Goal: Information Seeking & Learning: Learn about a topic

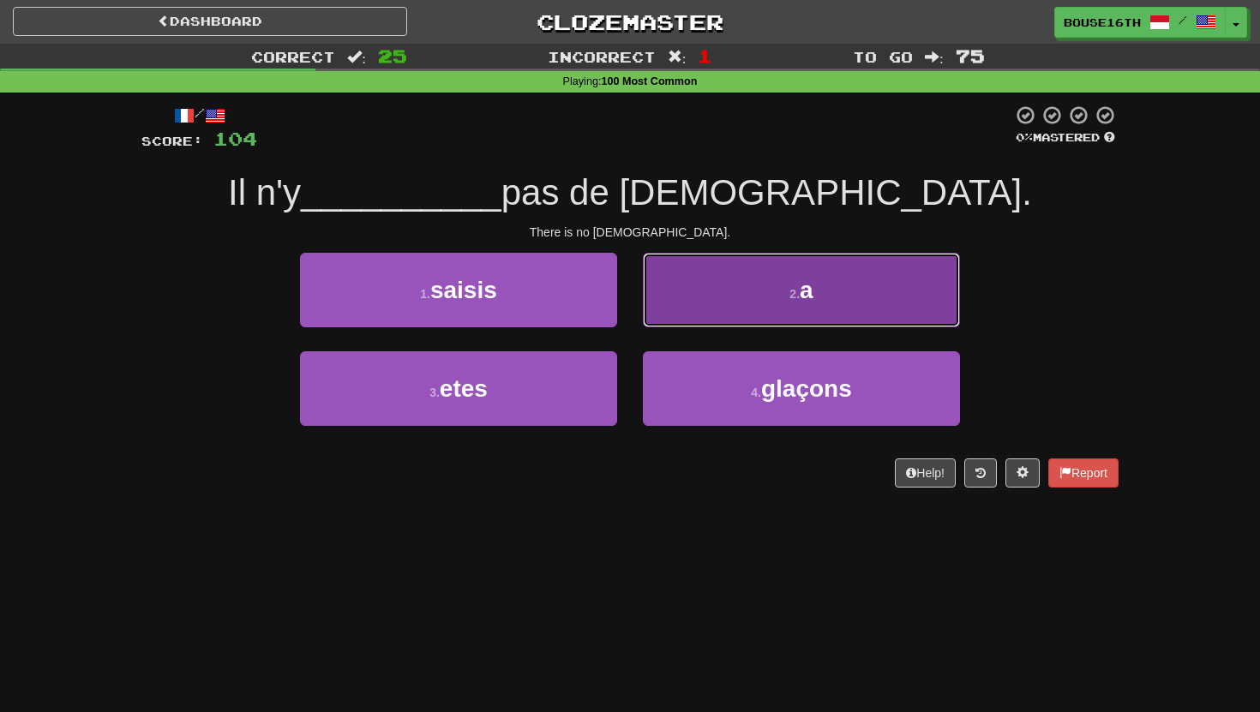
click at [773, 304] on button "2 . a" at bounding box center [801, 290] width 317 height 75
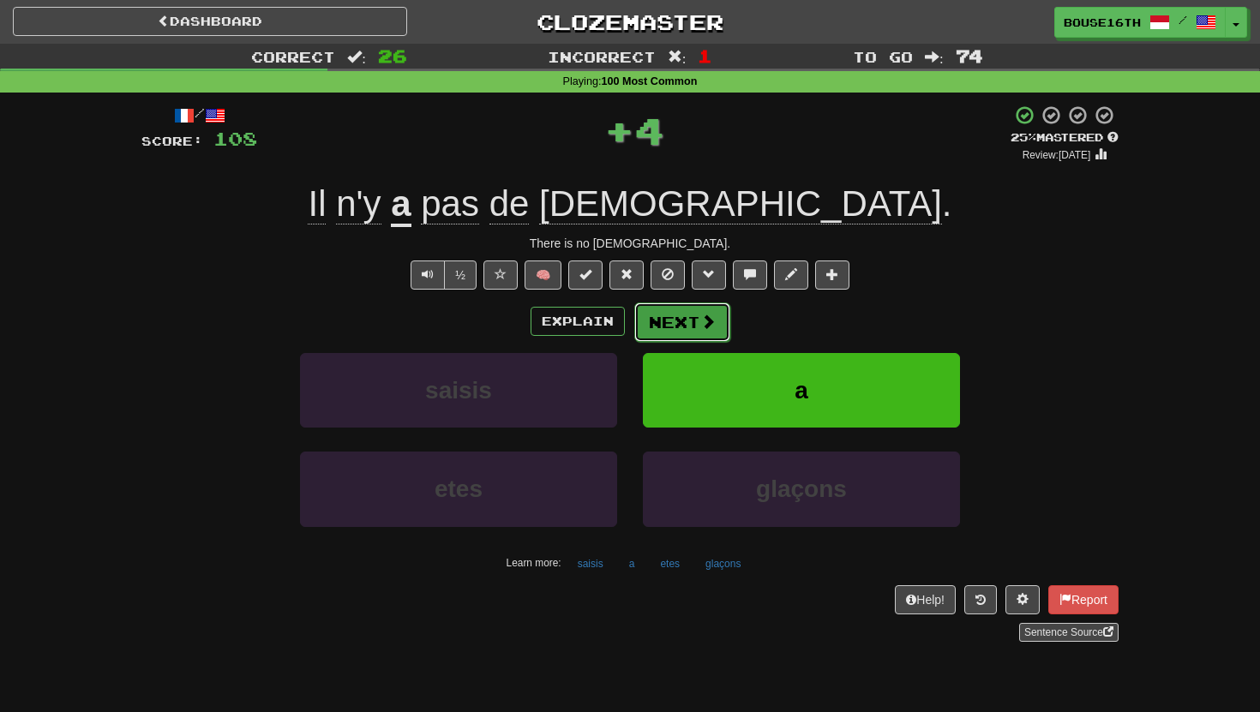
click at [674, 334] on button "Next" at bounding box center [682, 321] width 96 height 39
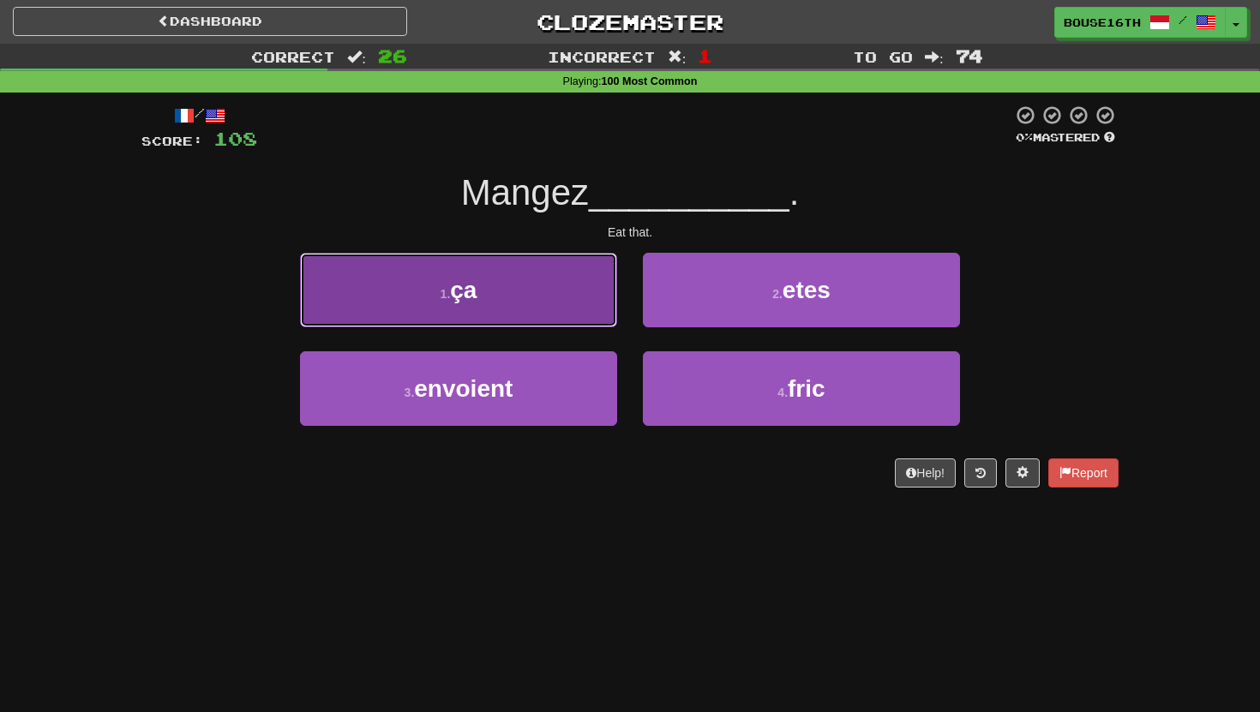
click at [538, 308] on button "1 . ça" at bounding box center [458, 290] width 317 height 75
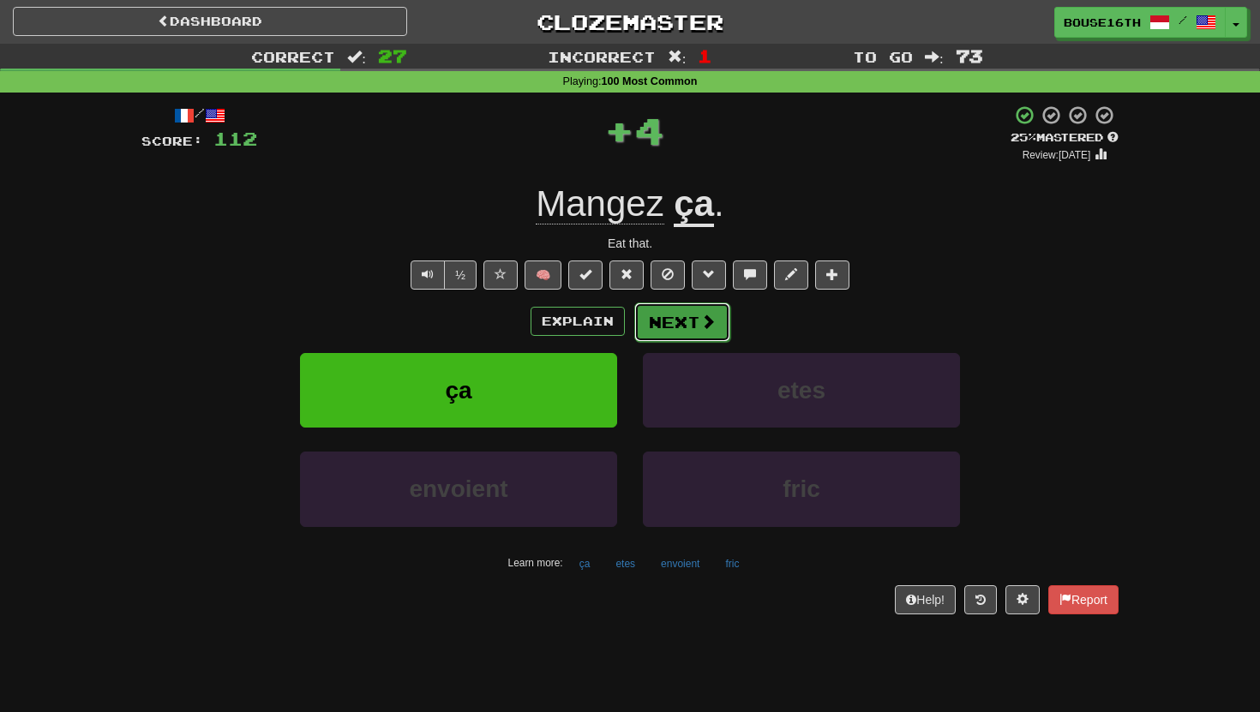
click at [671, 309] on button "Next" at bounding box center [682, 321] width 96 height 39
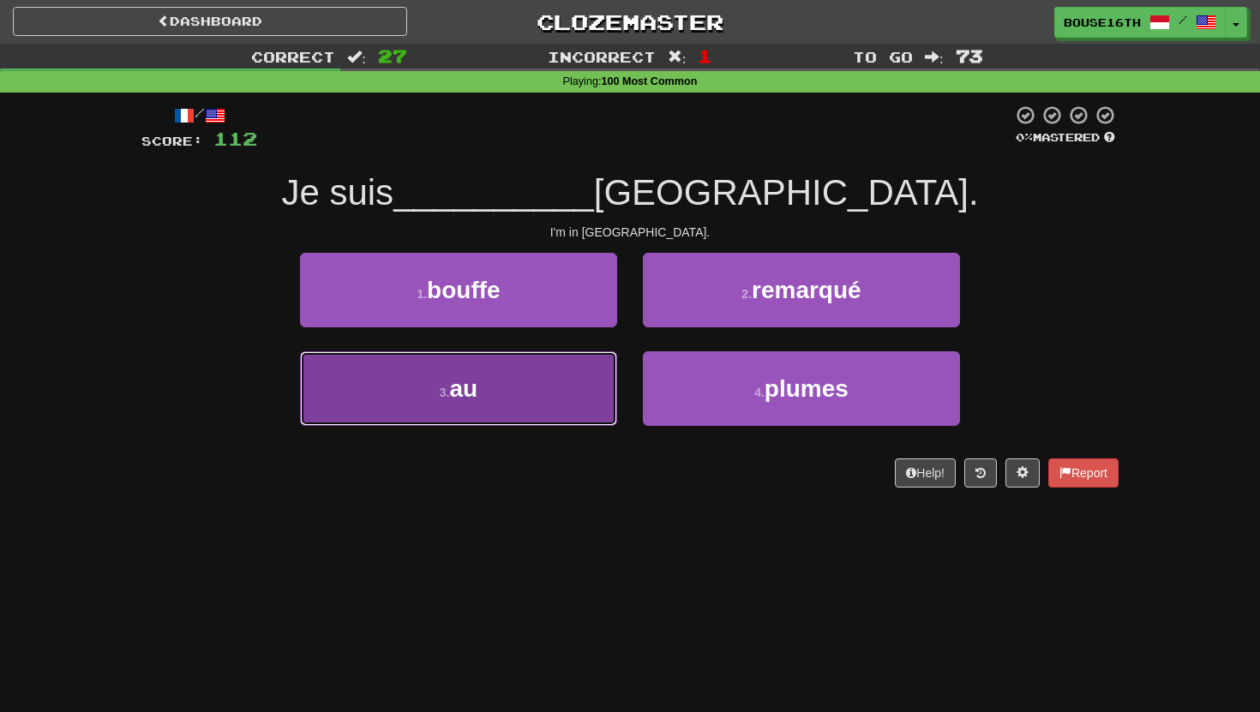
click at [581, 390] on button "3 . au" at bounding box center [458, 388] width 317 height 75
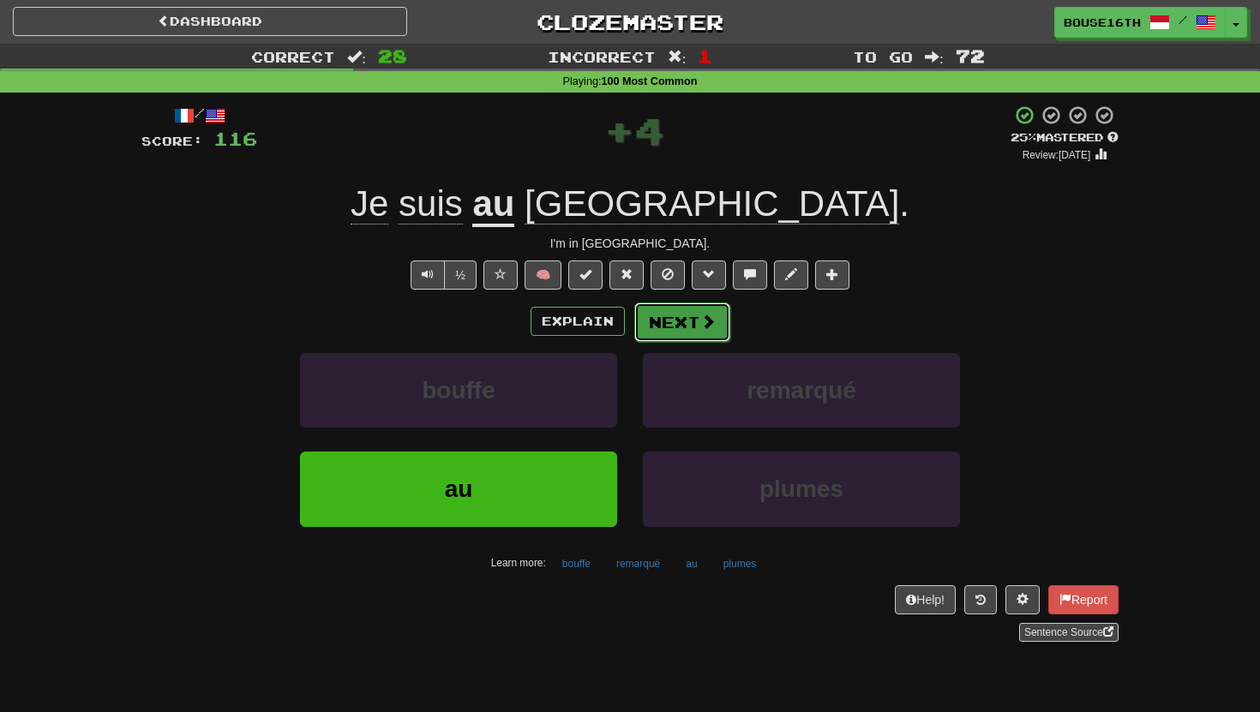
click at [697, 326] on button "Next" at bounding box center [682, 321] width 96 height 39
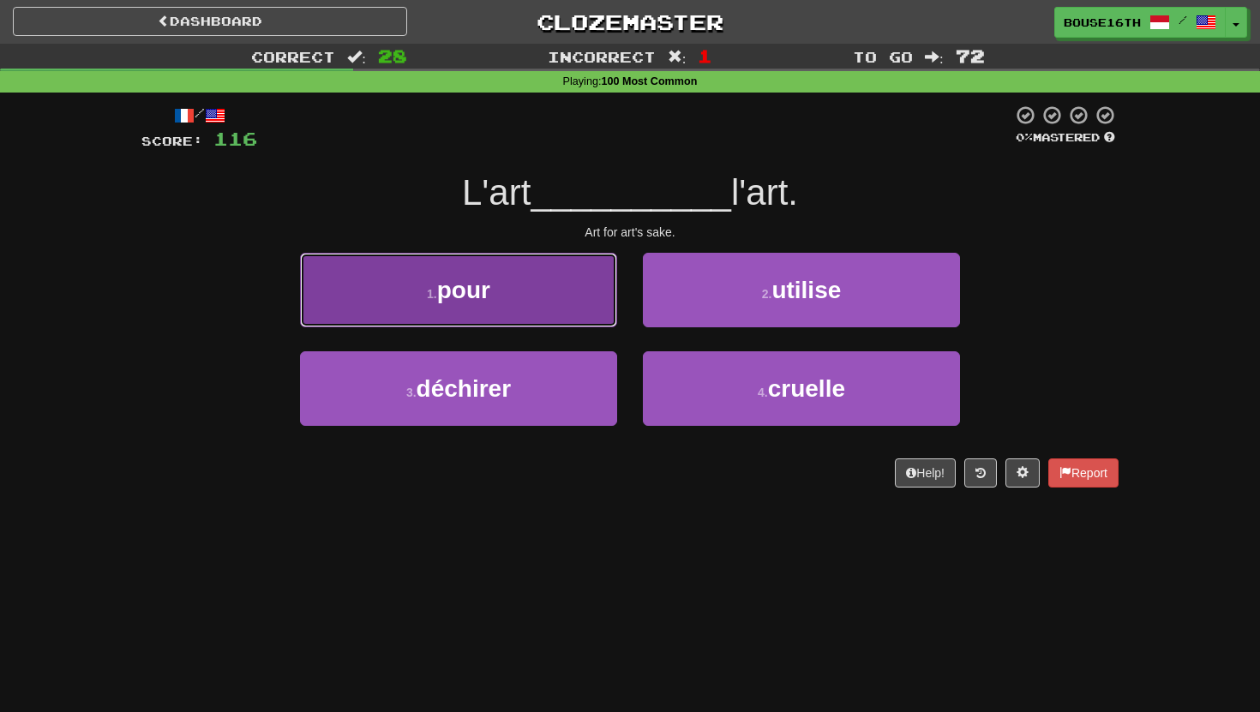
click at [610, 314] on button "1 . pour" at bounding box center [458, 290] width 317 height 75
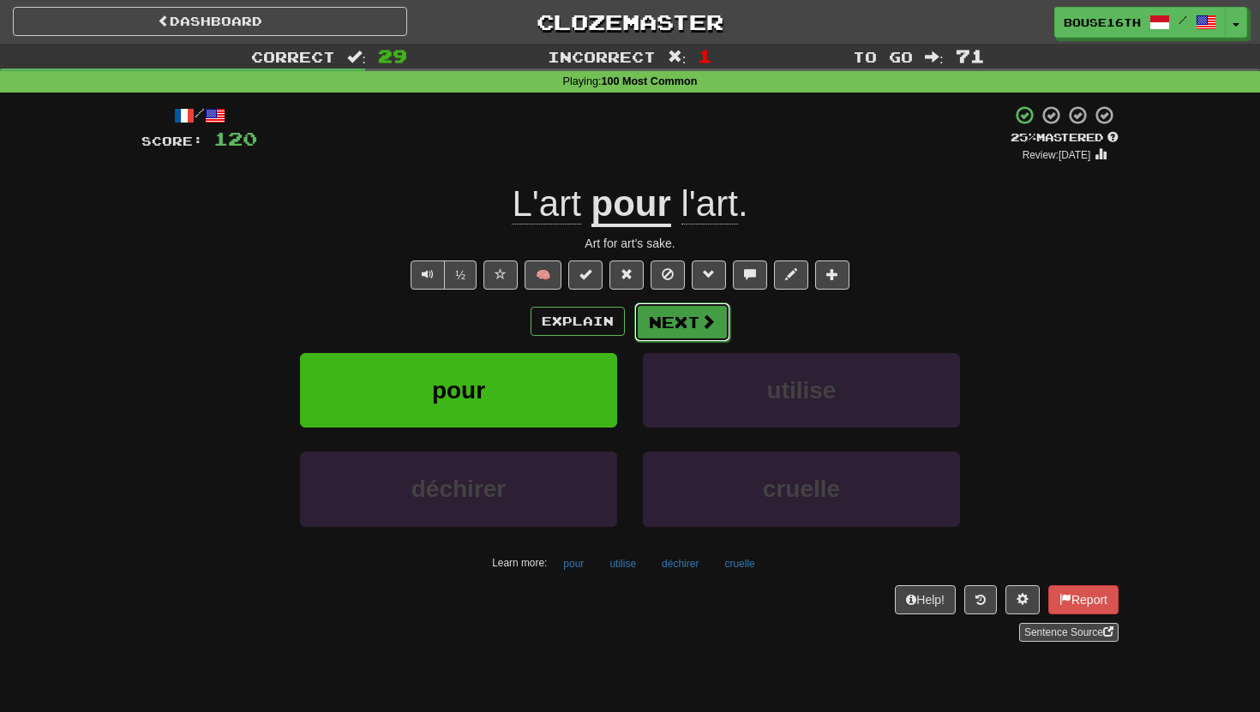
click at [672, 323] on button "Next" at bounding box center [682, 321] width 96 height 39
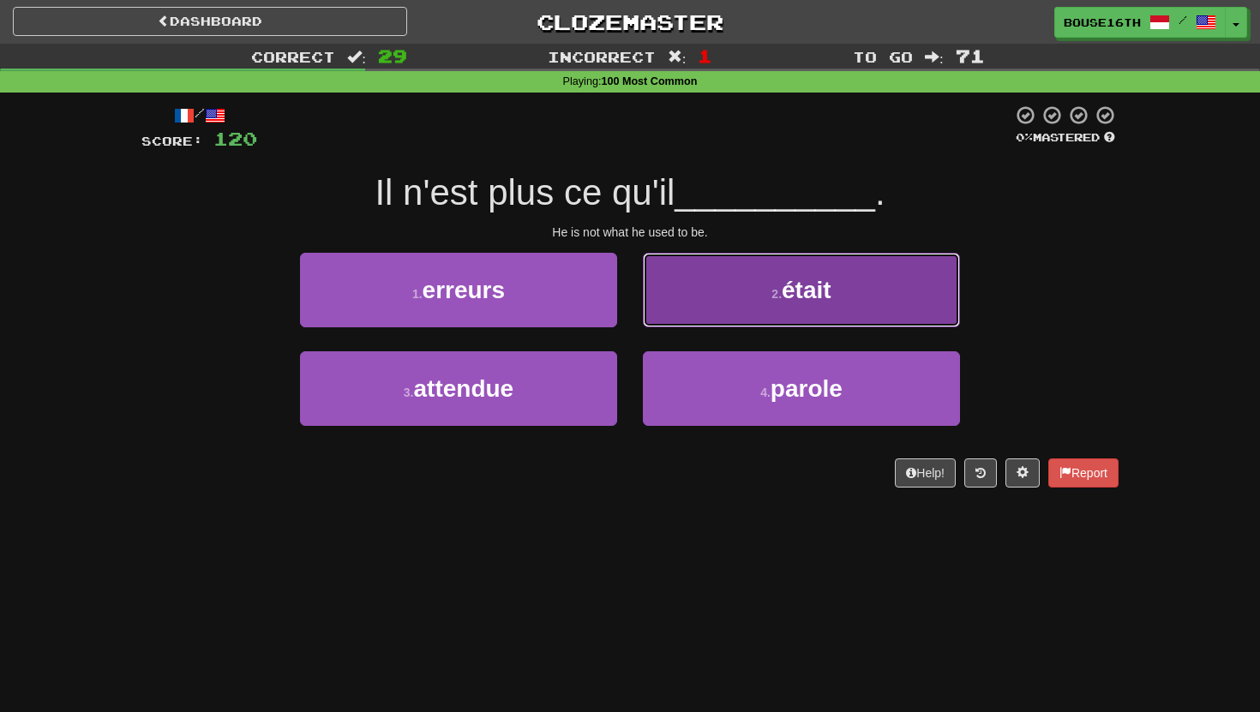
click at [665, 323] on button "2 . était" at bounding box center [801, 290] width 317 height 75
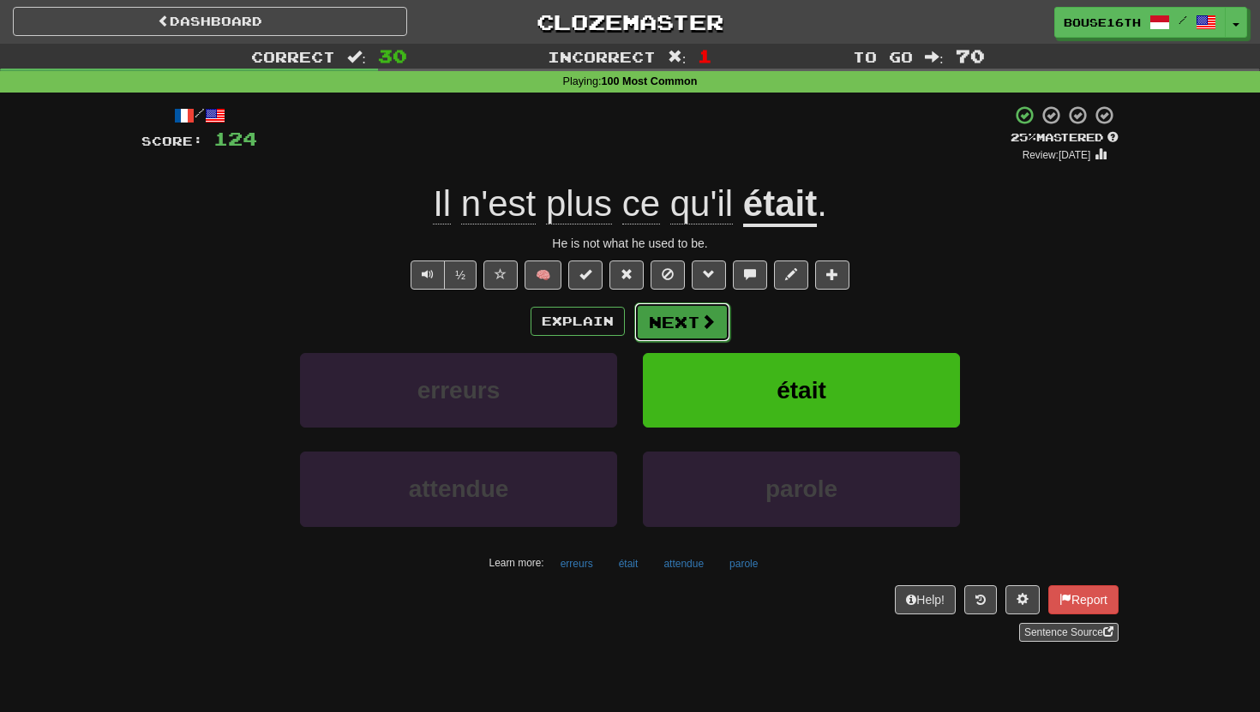
click at [668, 318] on button "Next" at bounding box center [682, 321] width 96 height 39
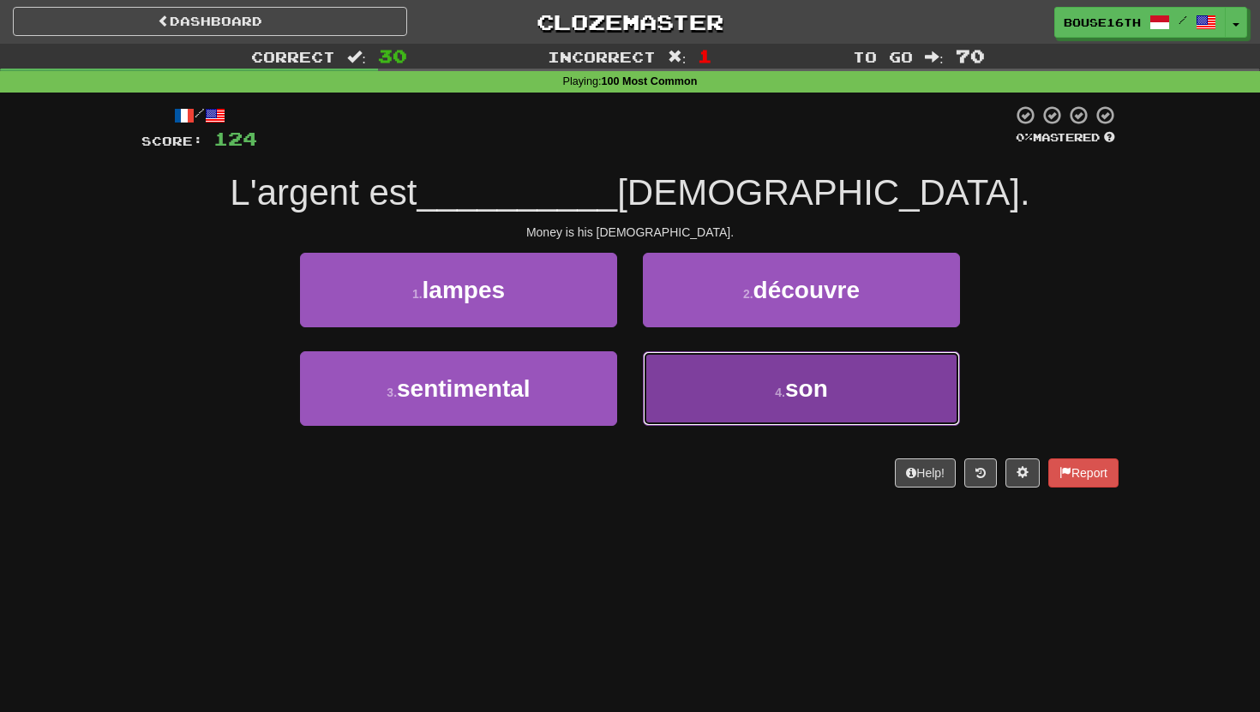
click at [682, 368] on button "4 . son" at bounding box center [801, 388] width 317 height 75
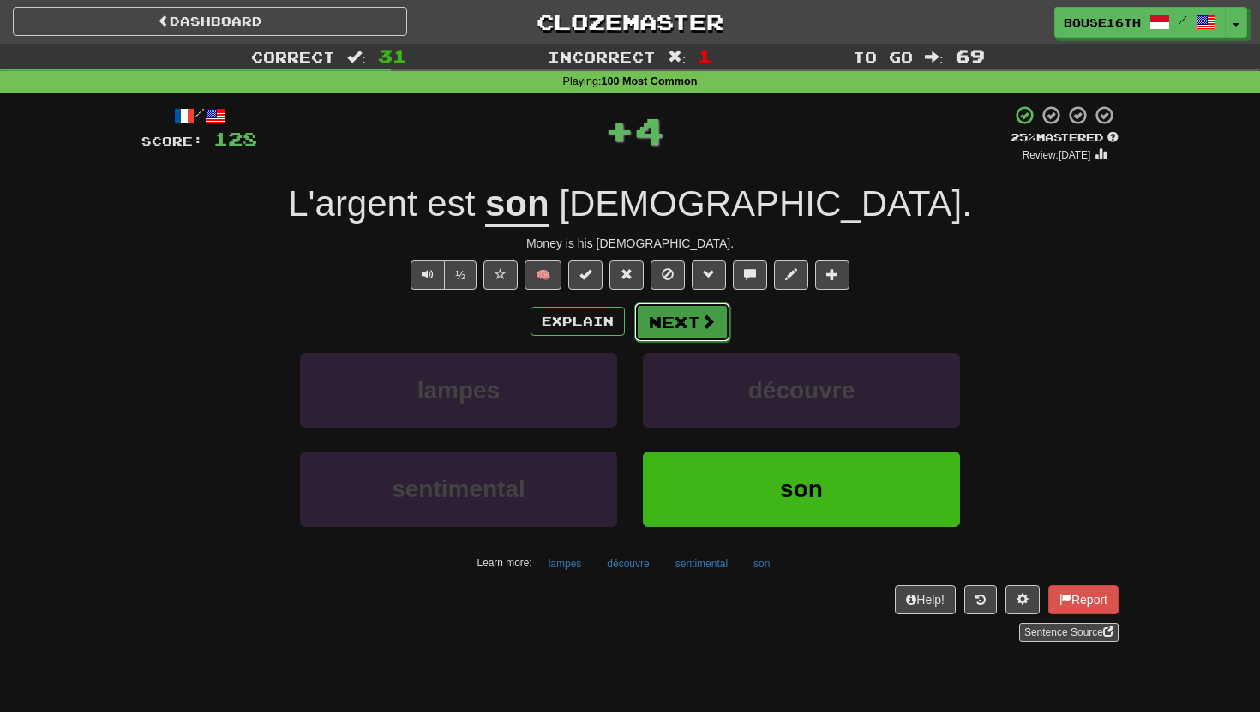
click at [686, 319] on button "Next" at bounding box center [682, 321] width 96 height 39
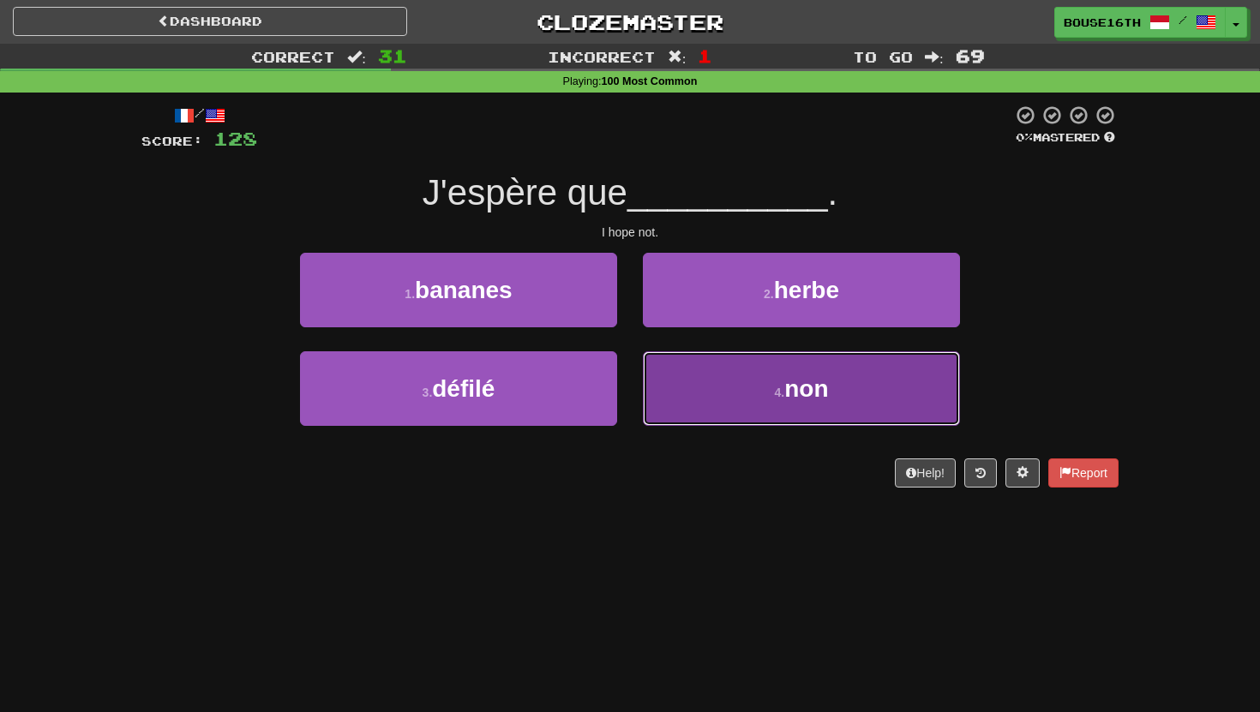
click at [694, 366] on button "4 . non" at bounding box center [801, 388] width 317 height 75
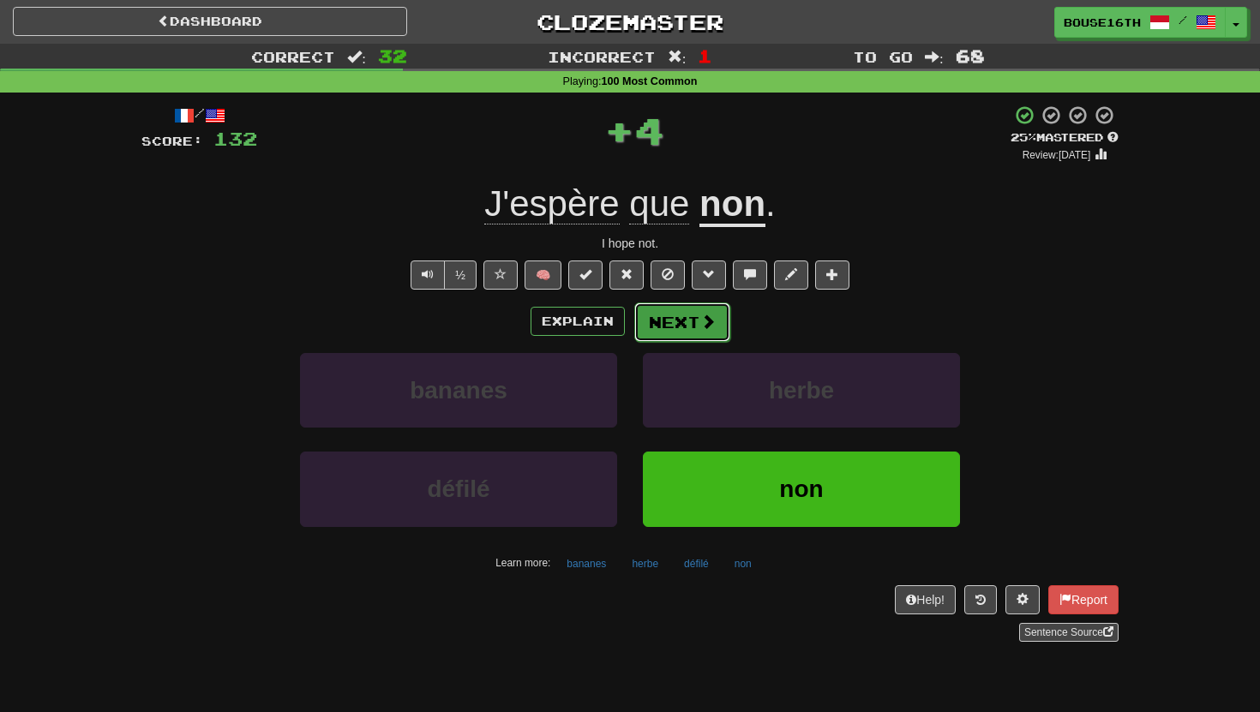
click at [686, 321] on button "Next" at bounding box center [682, 321] width 96 height 39
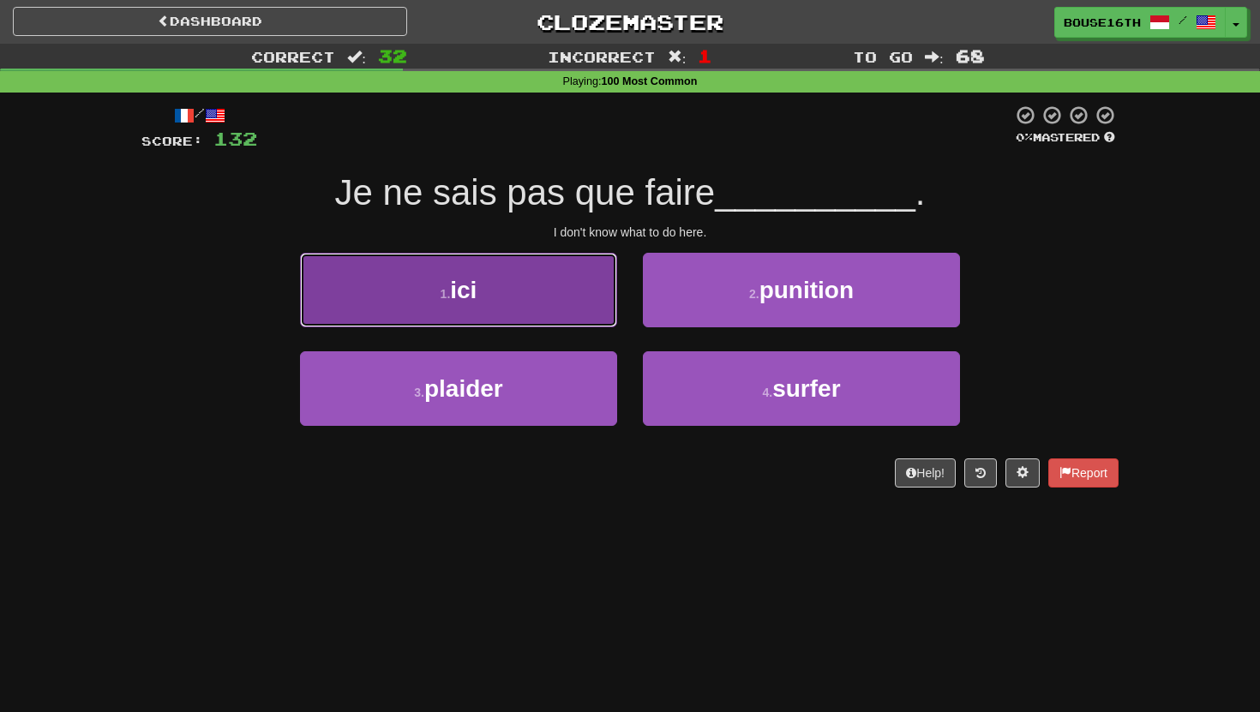
click at [551, 313] on button "1 . ici" at bounding box center [458, 290] width 317 height 75
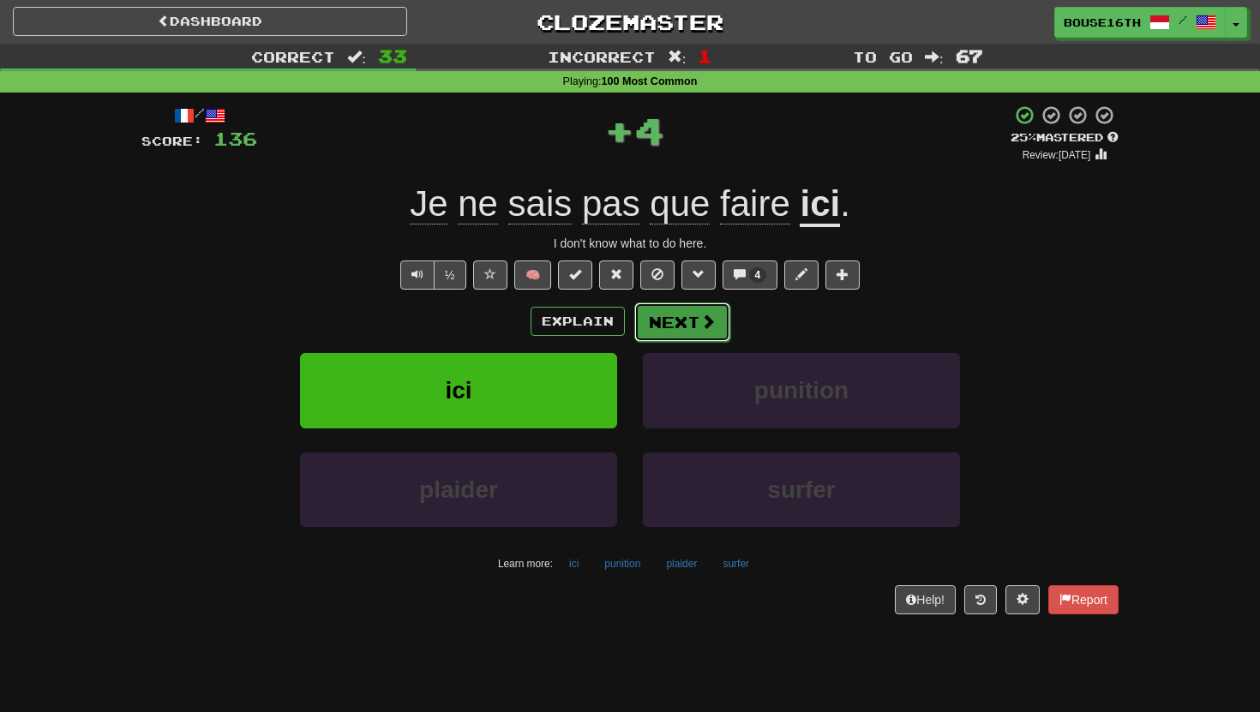
click at [709, 326] on span at bounding box center [707, 321] width 15 height 15
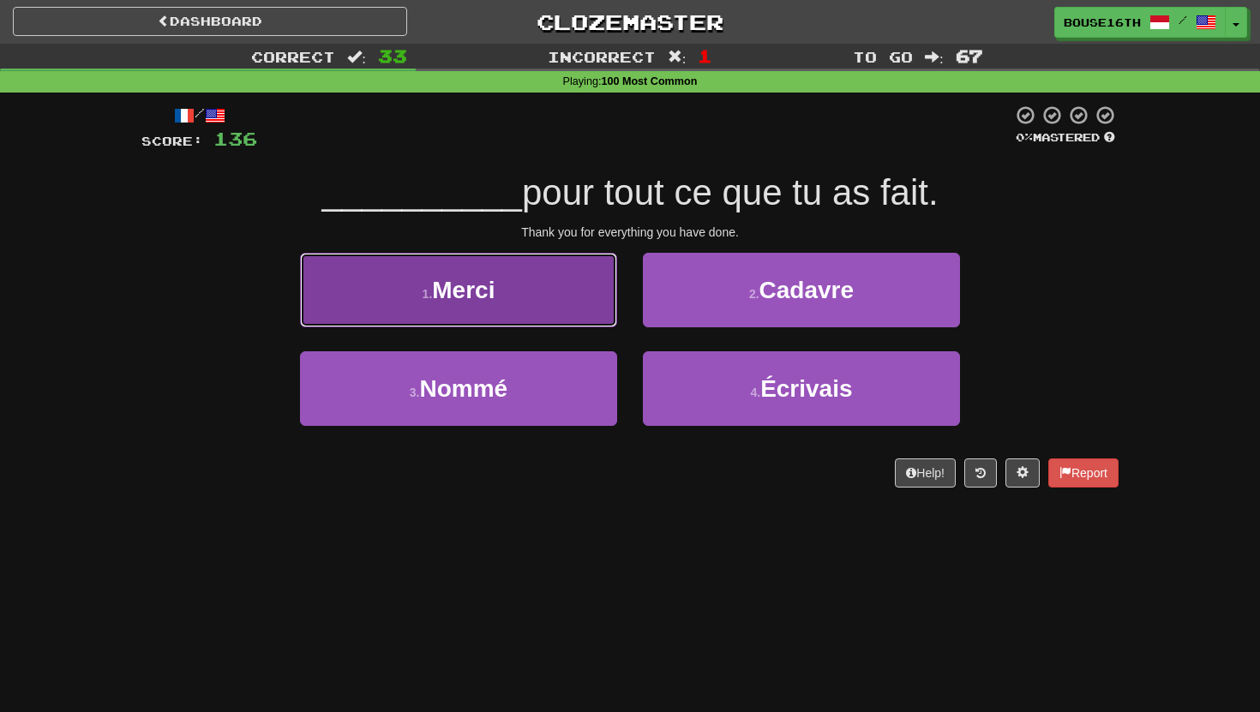
click at [516, 285] on button "1 . [GEOGRAPHIC_DATA]" at bounding box center [458, 290] width 317 height 75
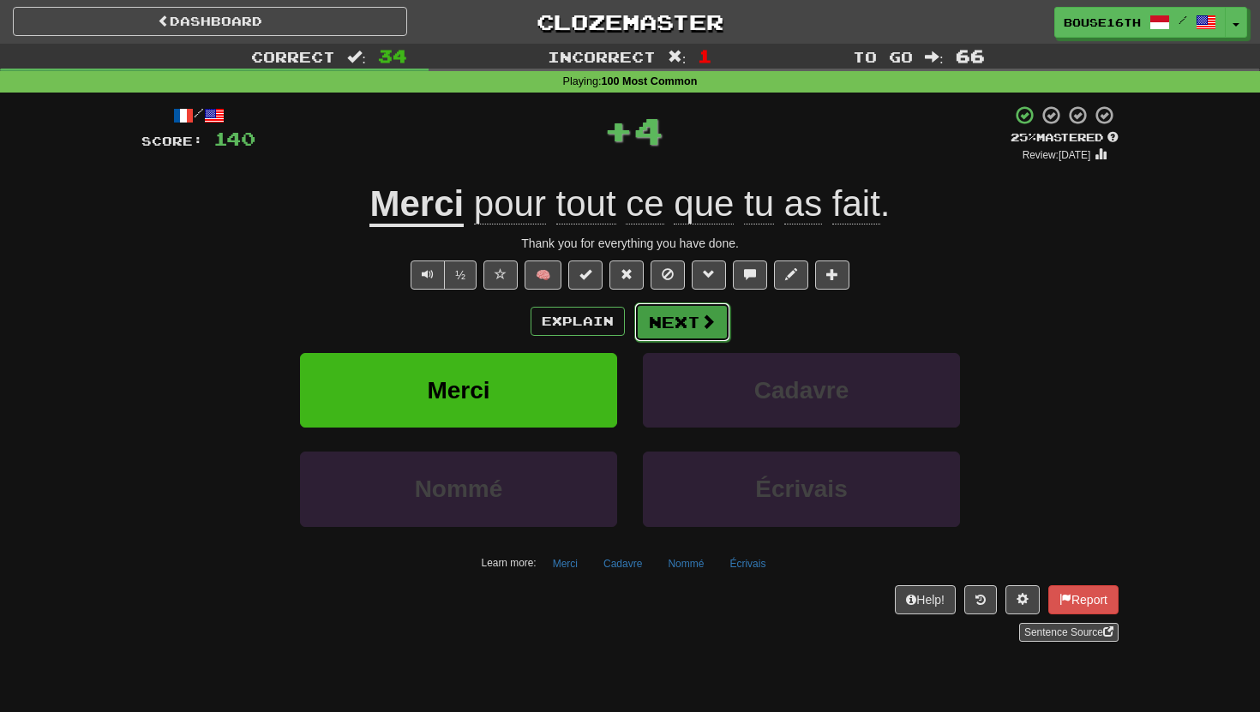
click at [675, 325] on button "Next" at bounding box center [682, 321] width 96 height 39
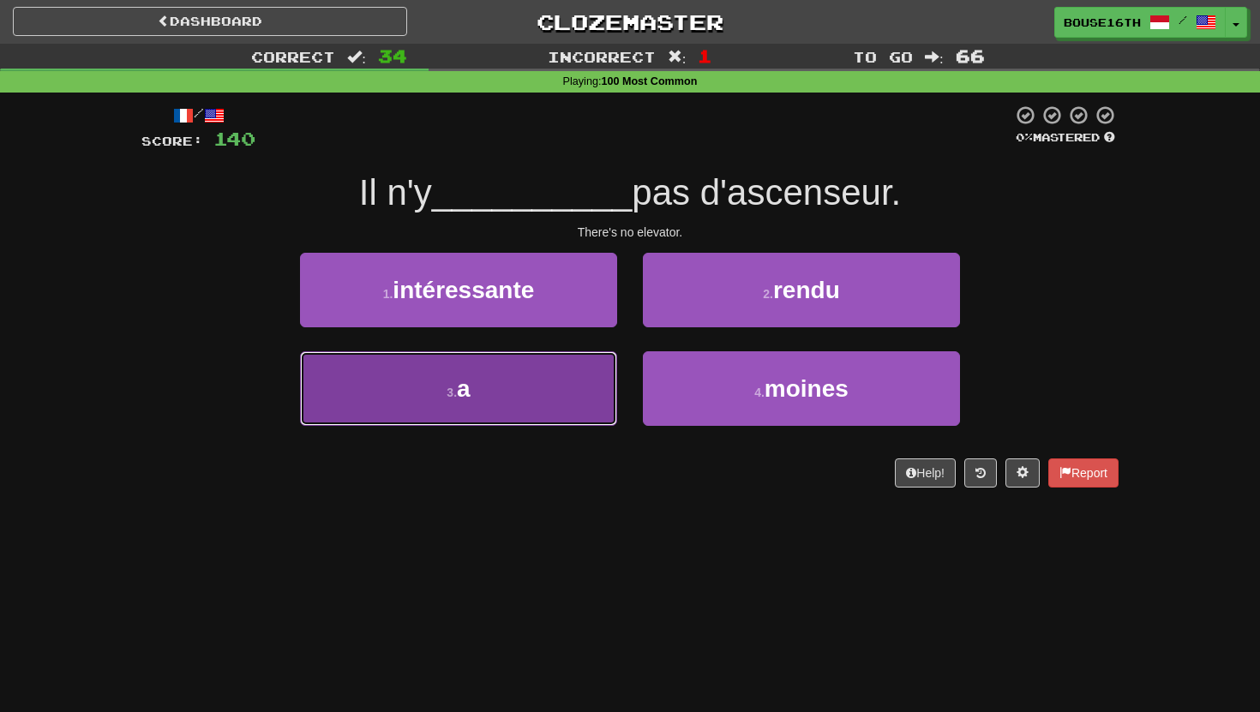
click at [586, 378] on button "3 . a" at bounding box center [458, 388] width 317 height 75
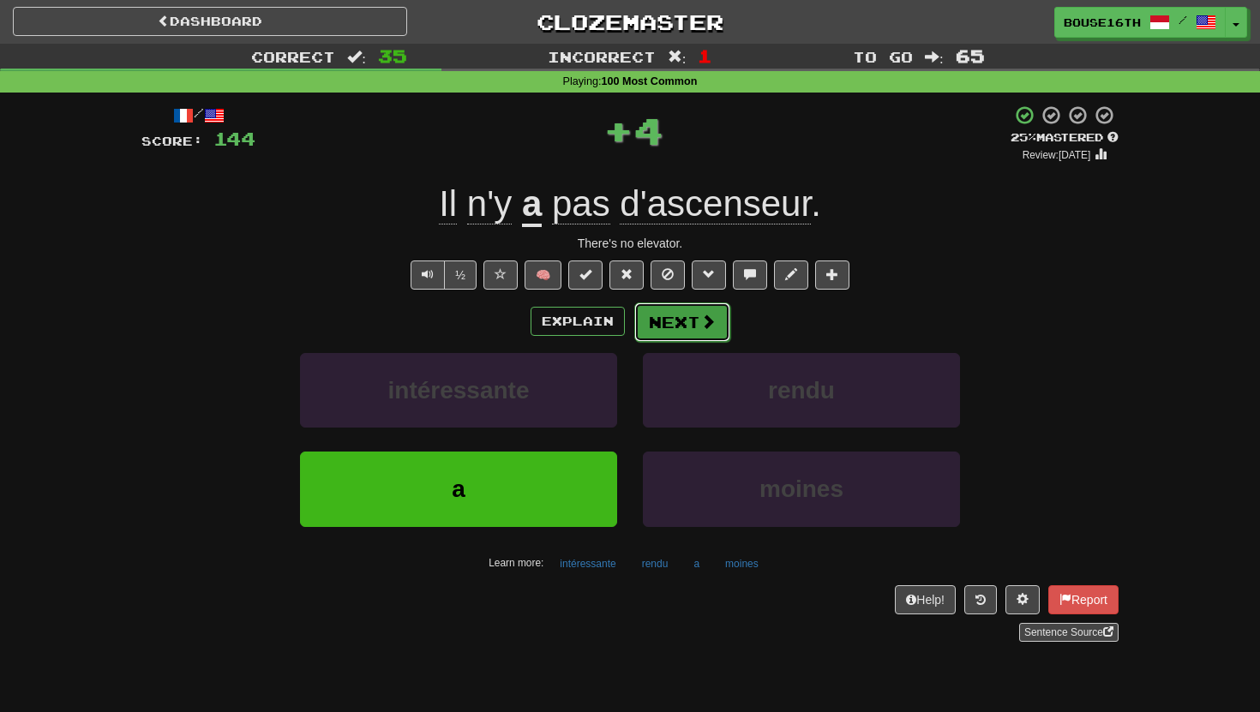
click at [646, 324] on button "Next" at bounding box center [682, 321] width 96 height 39
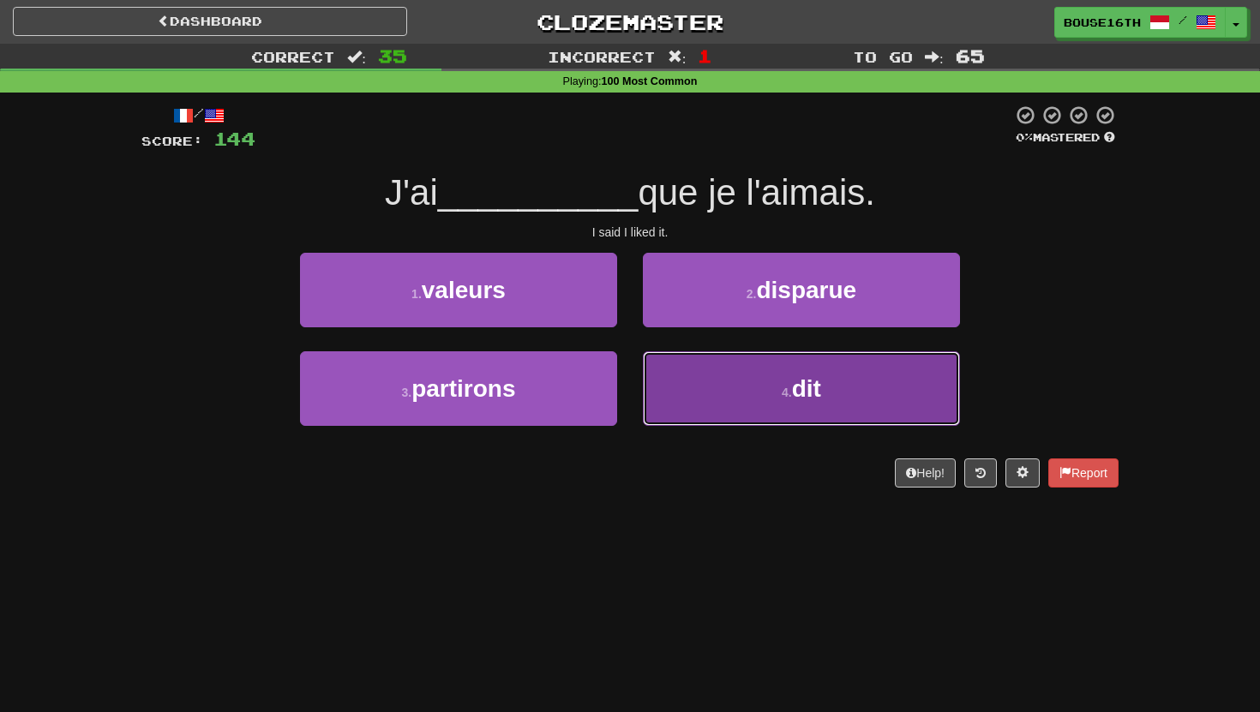
click at [745, 385] on button "4 . dit" at bounding box center [801, 388] width 317 height 75
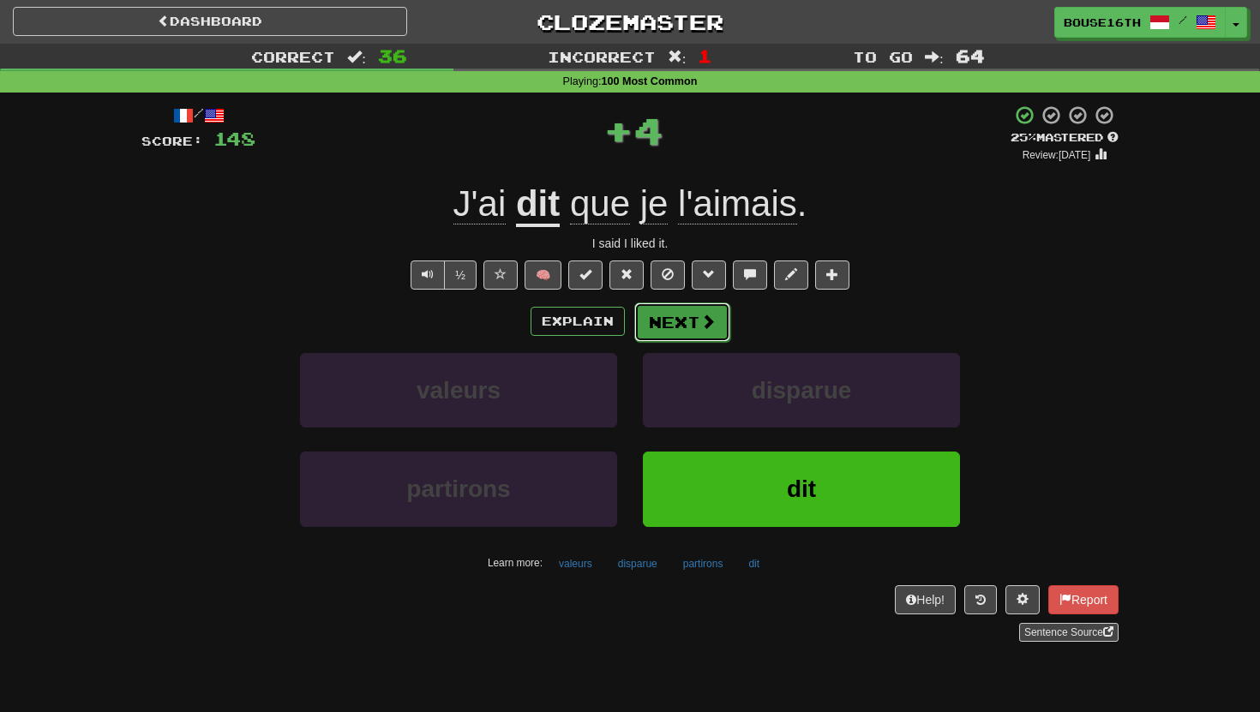
click at [705, 307] on button "Next" at bounding box center [682, 321] width 96 height 39
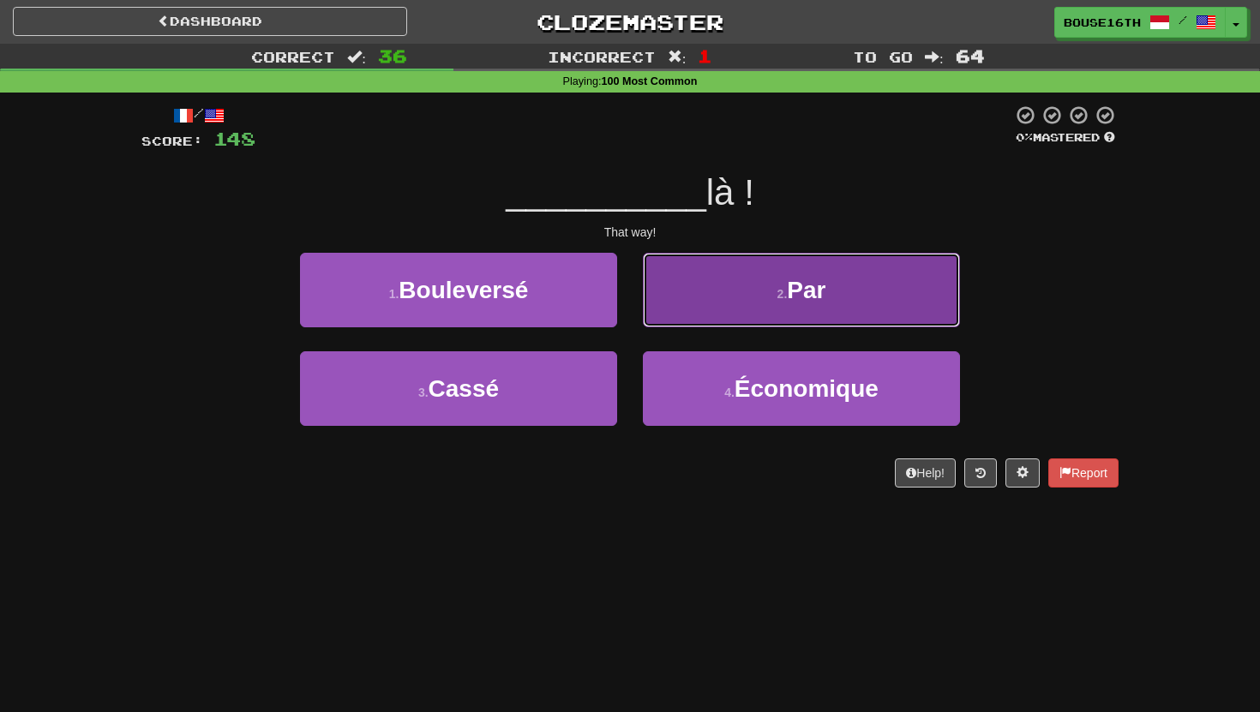
click at [708, 321] on button "2 . Par" at bounding box center [801, 290] width 317 height 75
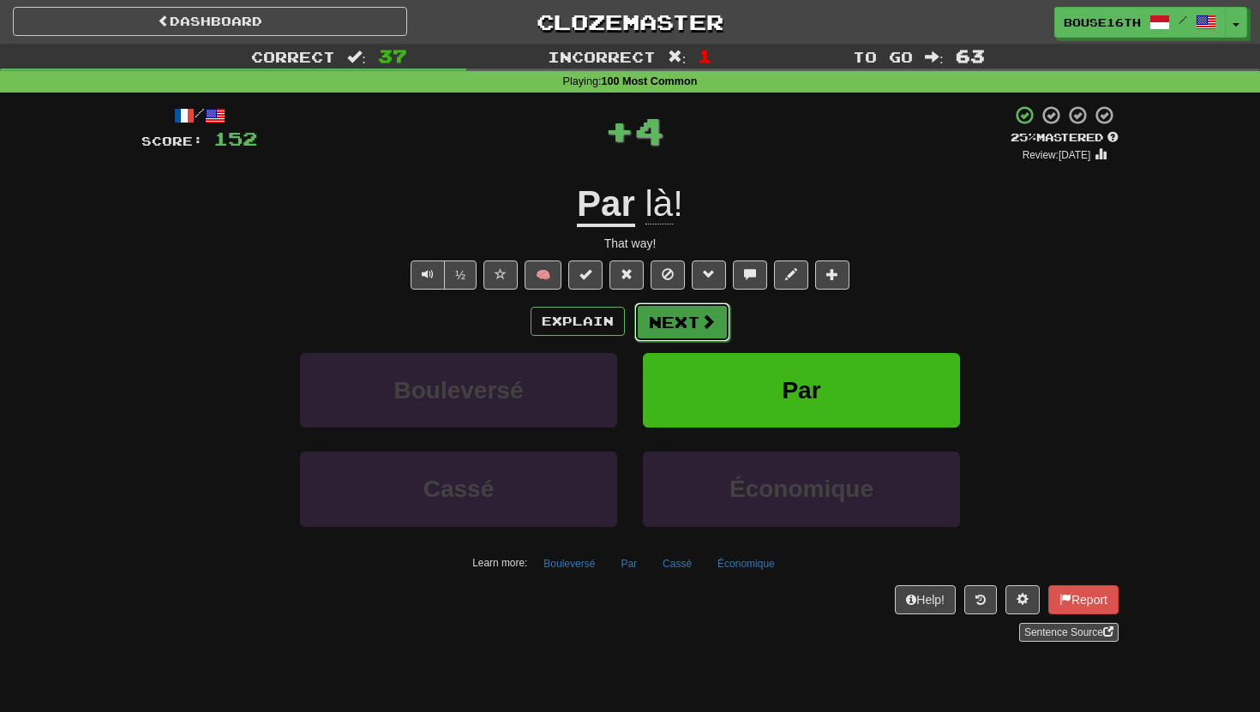
click at [689, 325] on button "Next" at bounding box center [682, 321] width 96 height 39
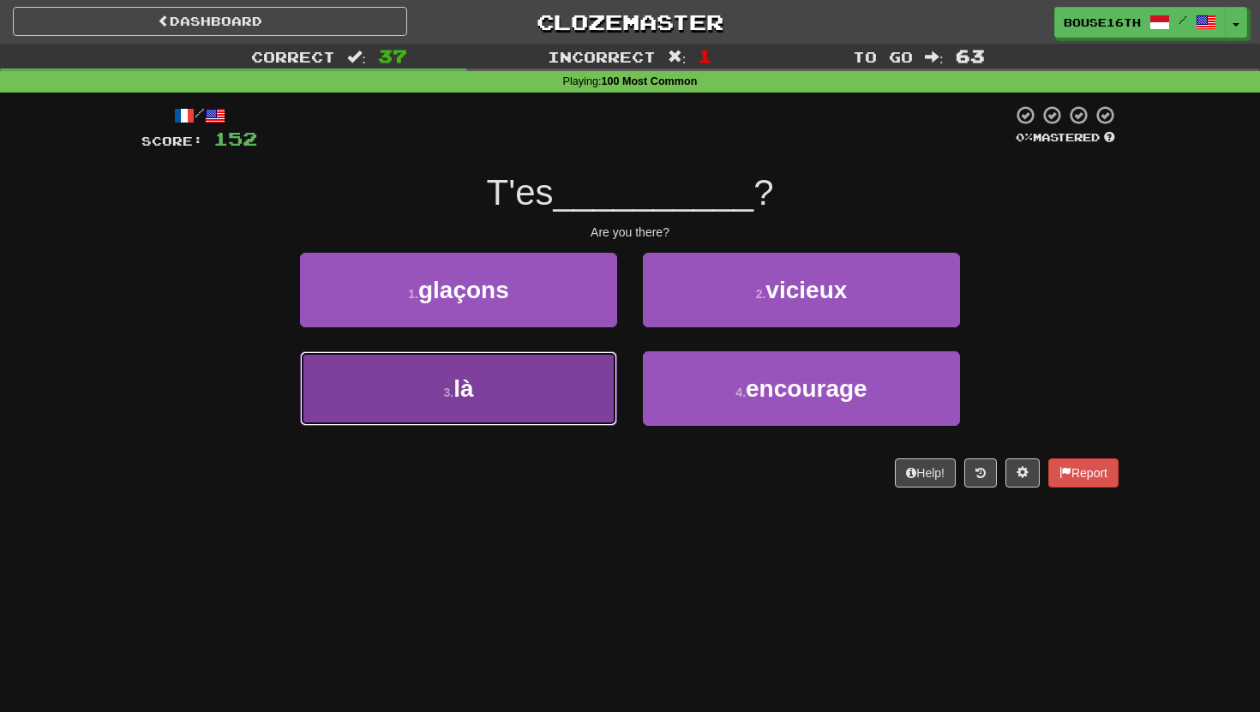
click at [565, 397] on button "3 . là" at bounding box center [458, 388] width 317 height 75
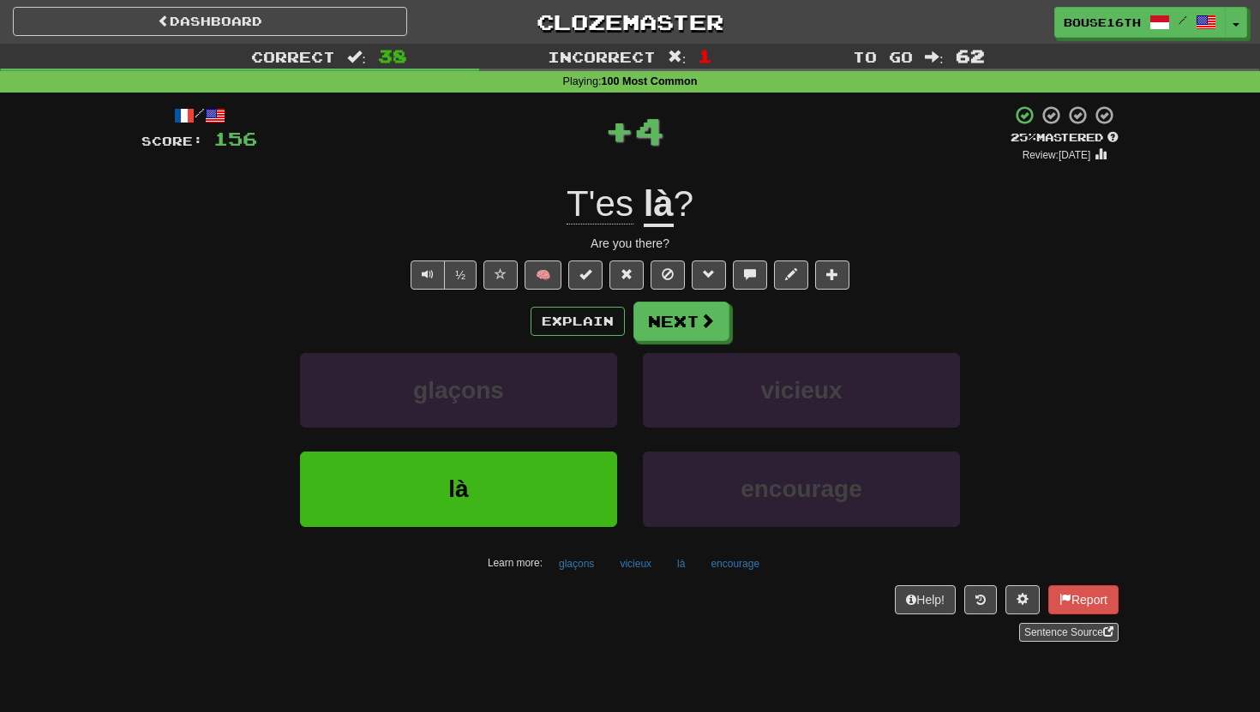
click at [684, 346] on div "Explain Next glaçons vicieux là encourage Learn more: glaçons vicieux là encour…" at bounding box center [629, 439] width 977 height 275
click at [683, 326] on button "Next" at bounding box center [682, 321] width 96 height 39
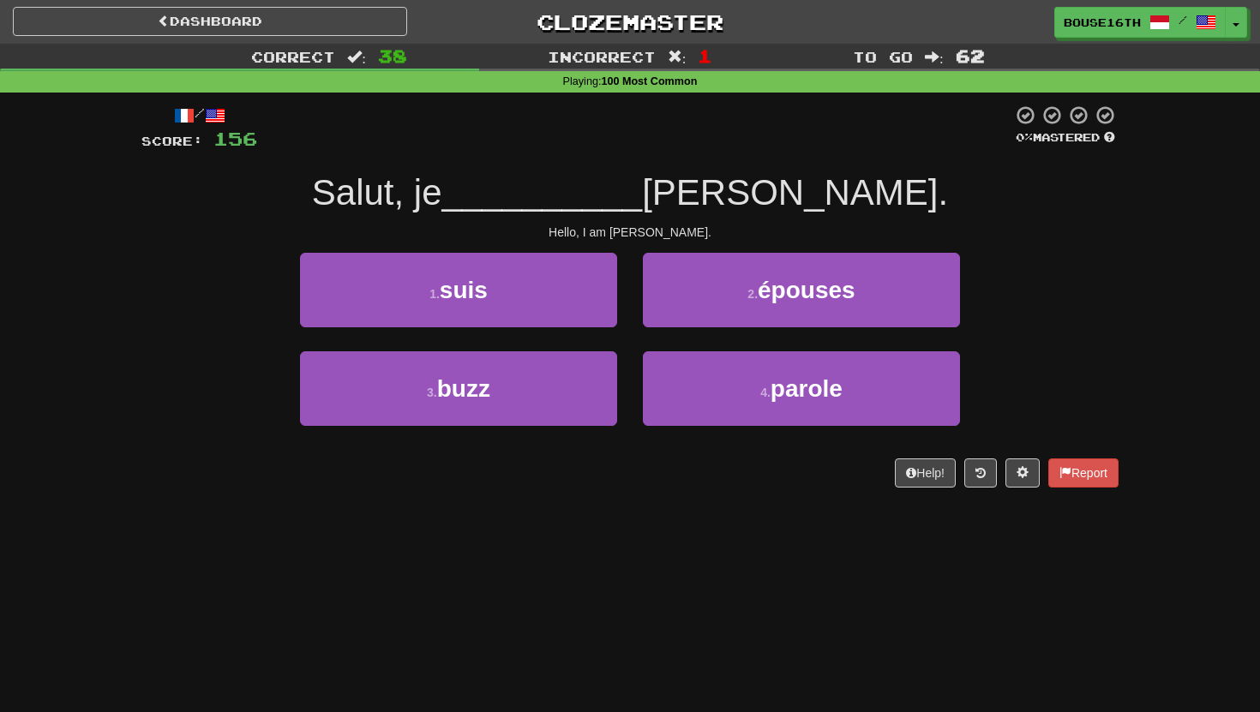
click at [543, 331] on div "1 . suis" at bounding box center [458, 302] width 343 height 99
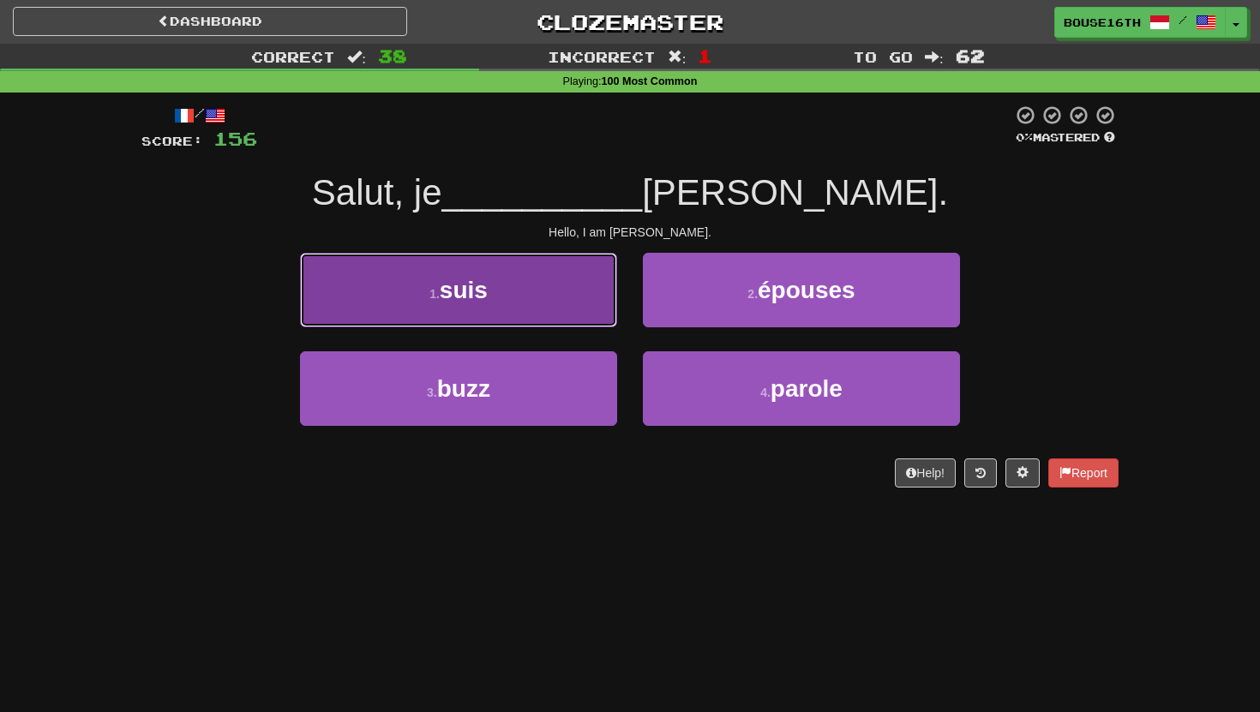
click at [554, 324] on button "1 . suis" at bounding box center [458, 290] width 317 height 75
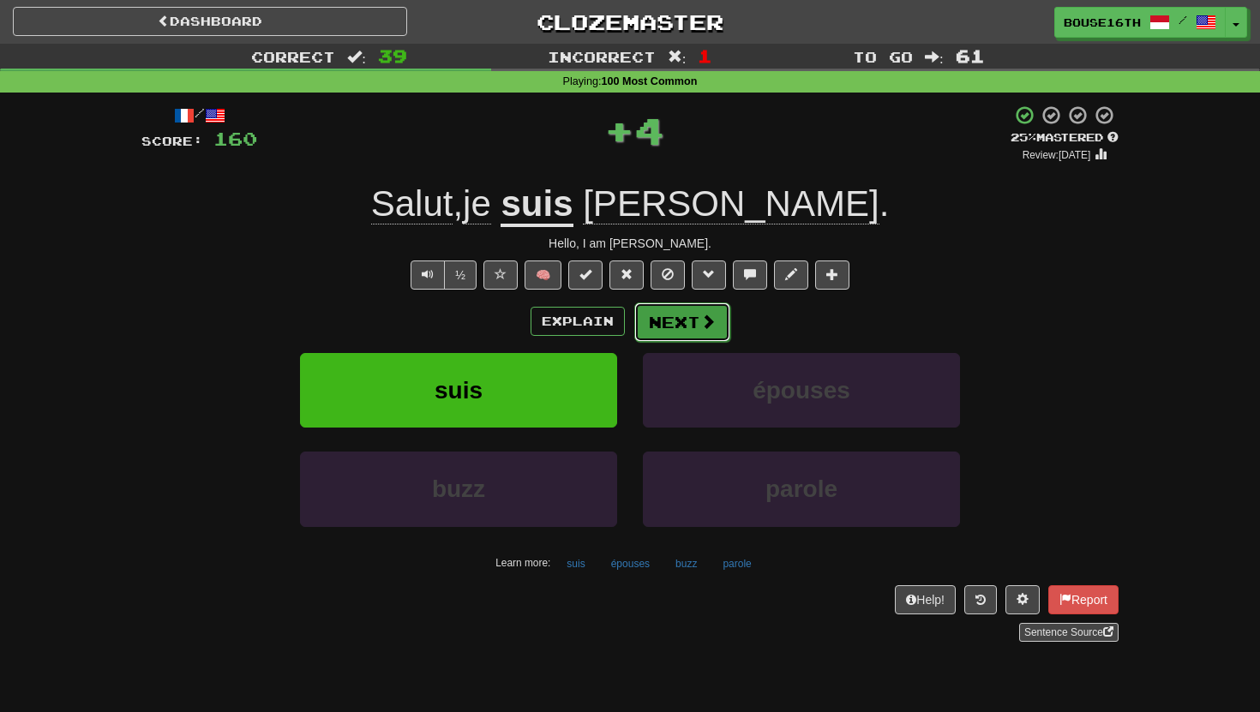
click at [661, 327] on button "Next" at bounding box center [682, 321] width 96 height 39
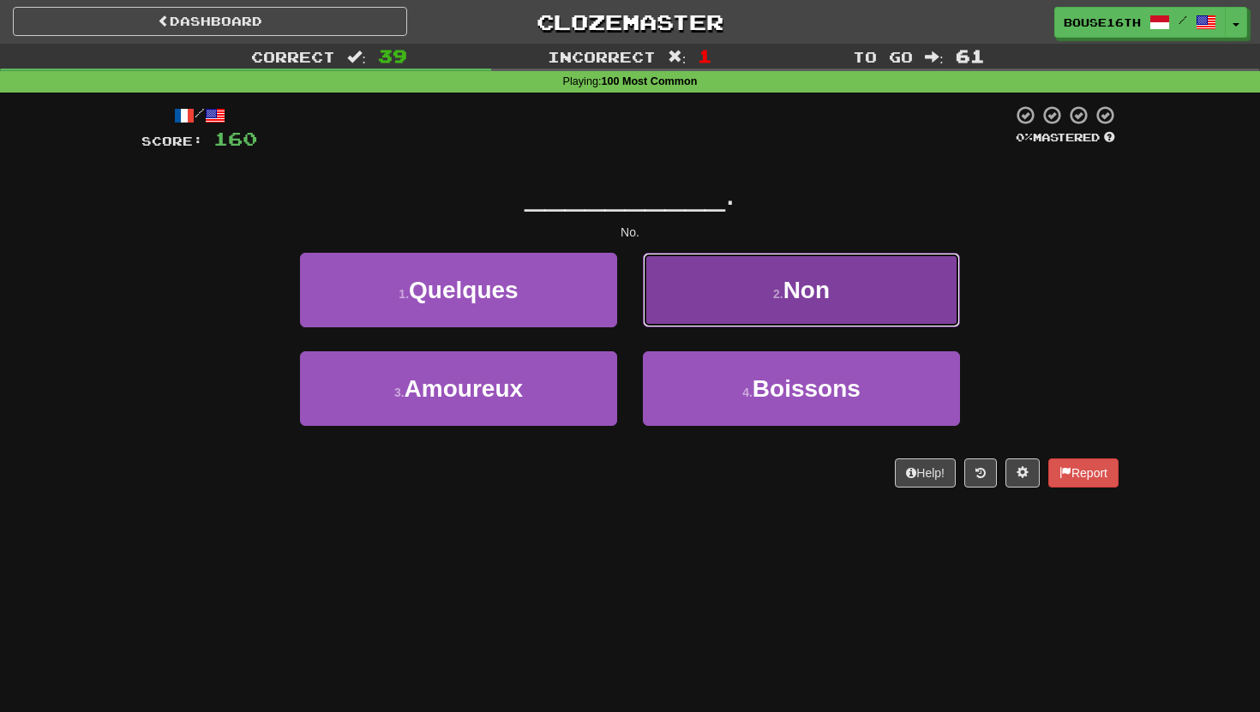
click at [708, 302] on button "2 . Non" at bounding box center [801, 290] width 317 height 75
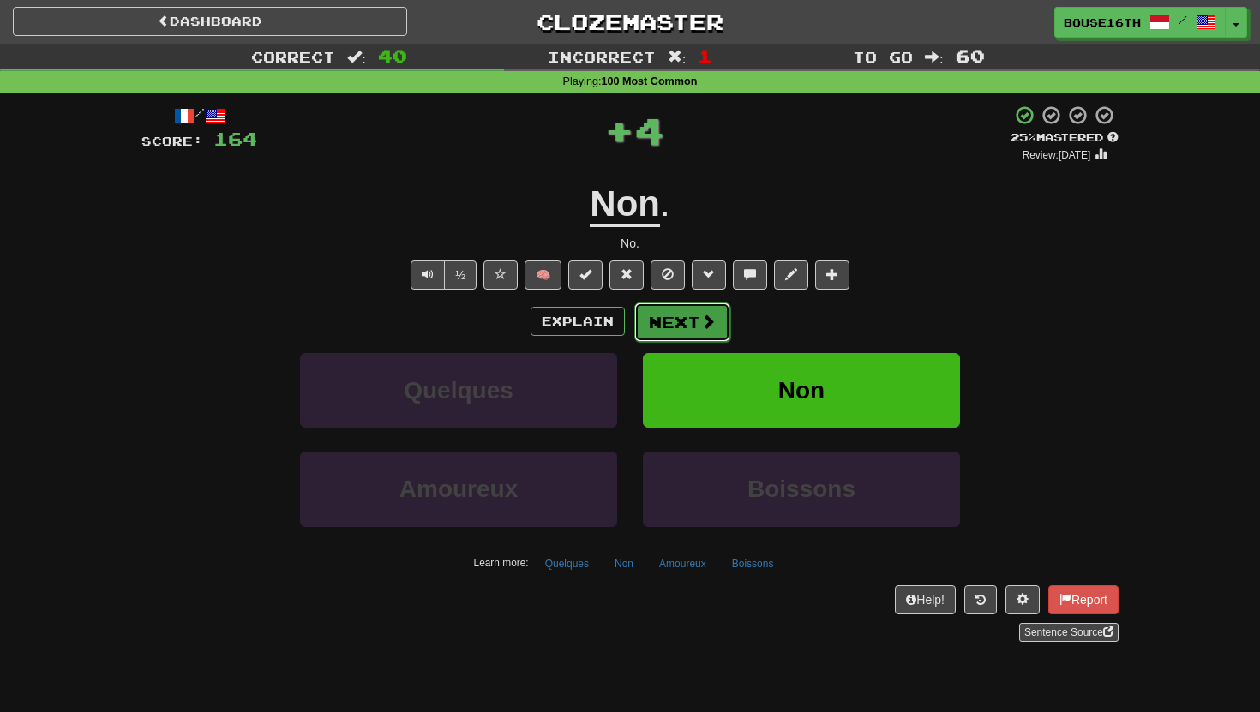
click at [680, 303] on button "Next" at bounding box center [682, 321] width 96 height 39
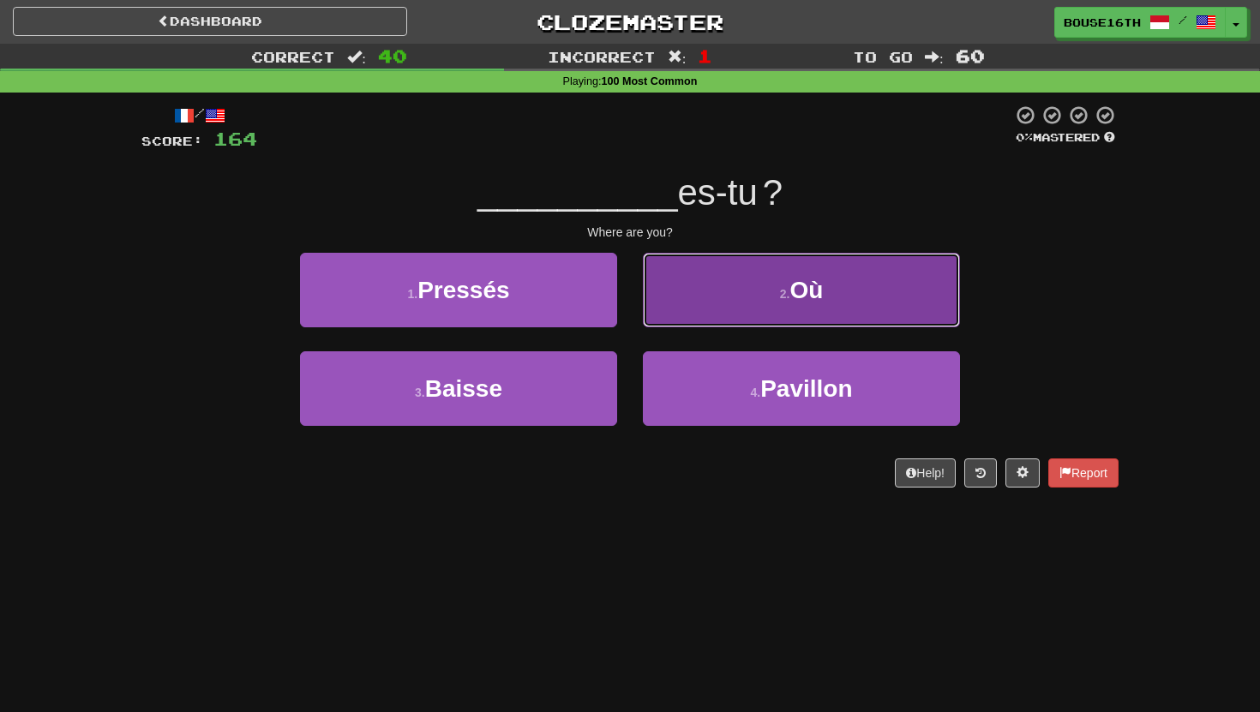
click at [685, 305] on button "2 . [GEOGRAPHIC_DATA]" at bounding box center [801, 290] width 317 height 75
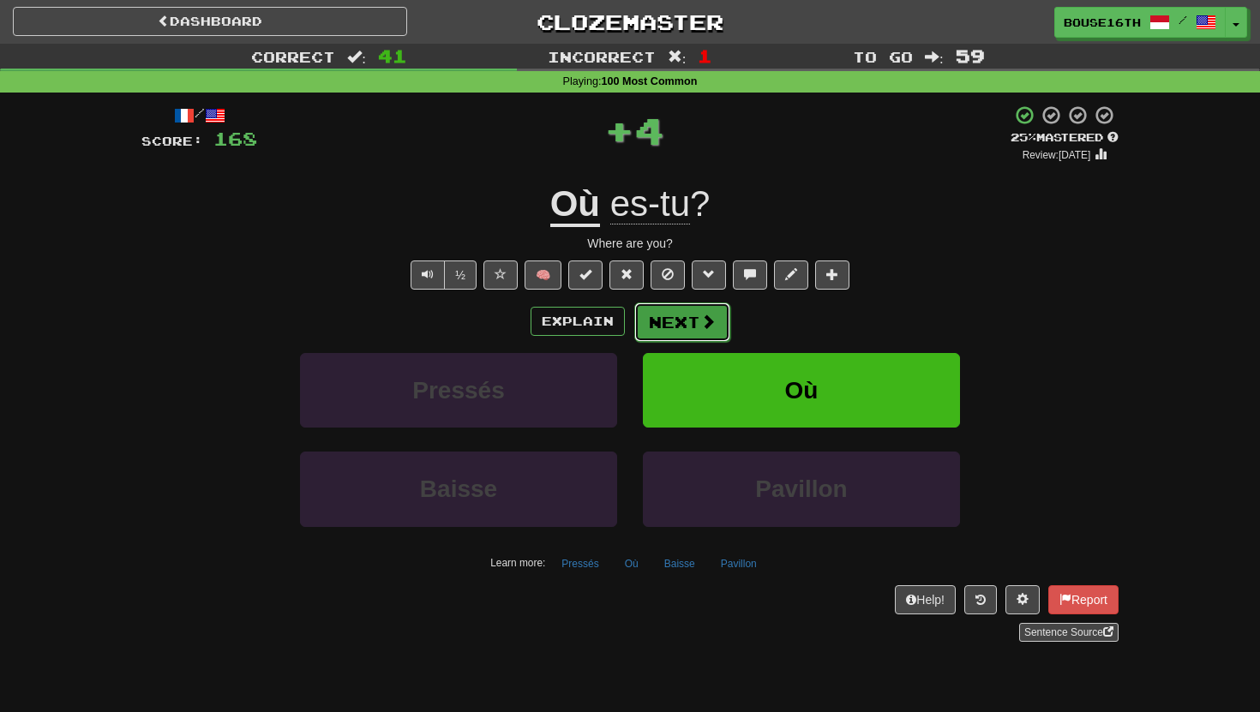
click at [662, 332] on button "Next" at bounding box center [682, 321] width 96 height 39
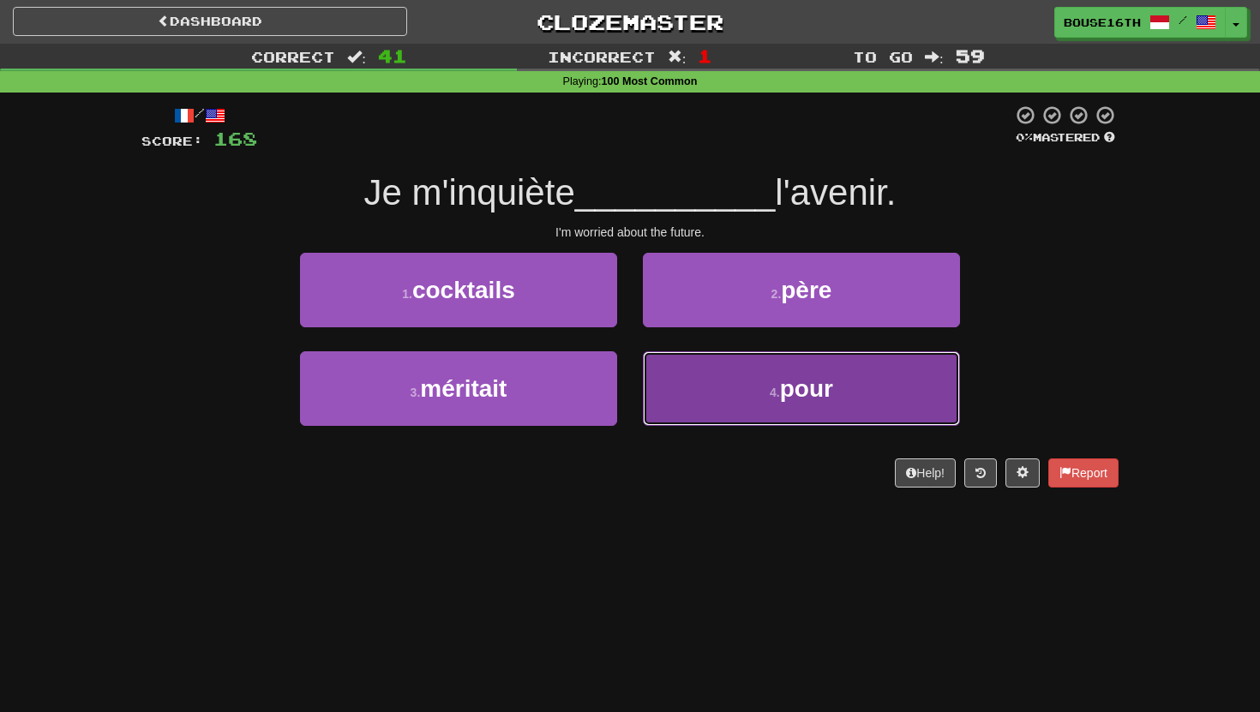
click at [758, 392] on button "4 . pour" at bounding box center [801, 388] width 317 height 75
